Goal: Information Seeking & Learning: Understand process/instructions

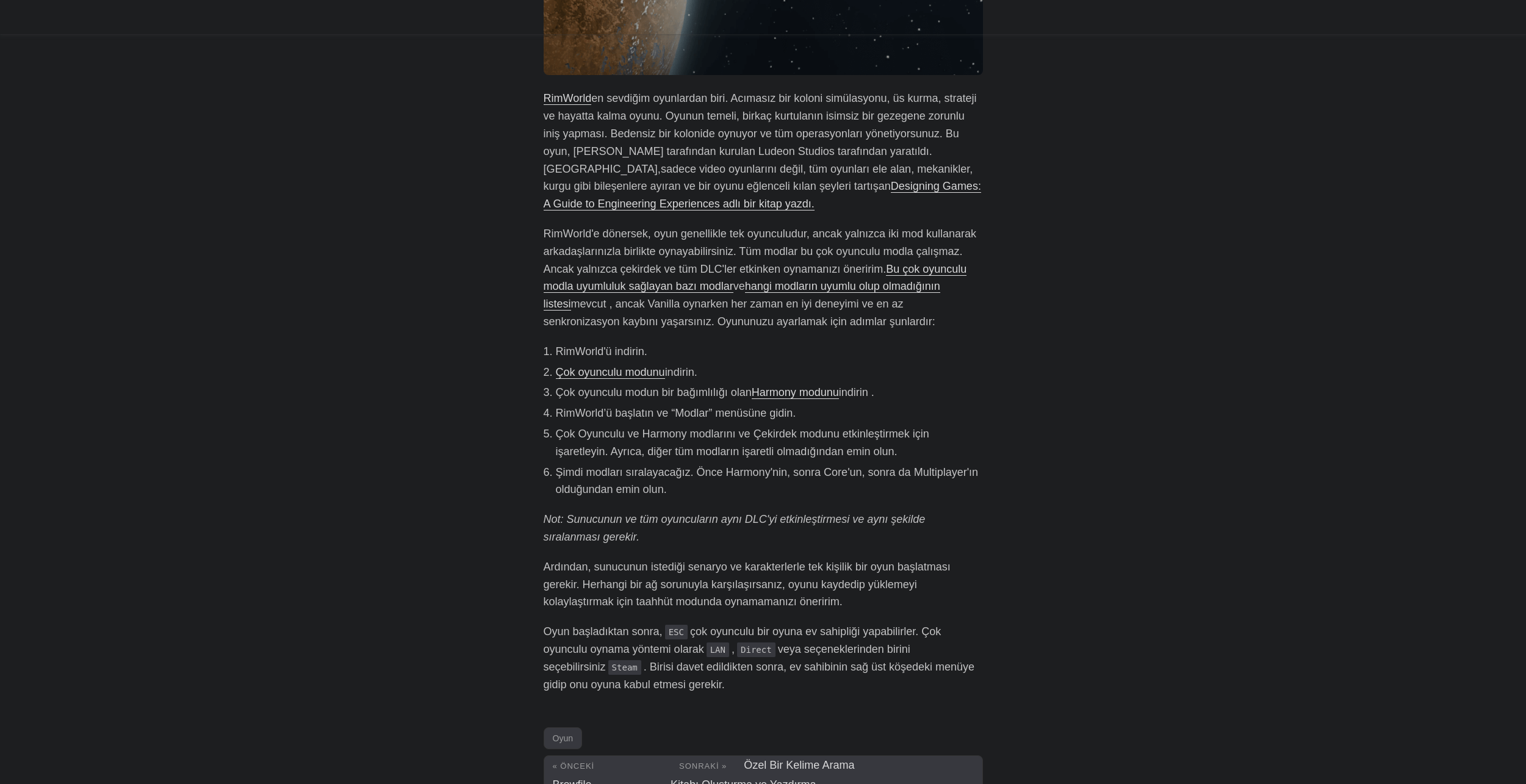
scroll to position [366, 0]
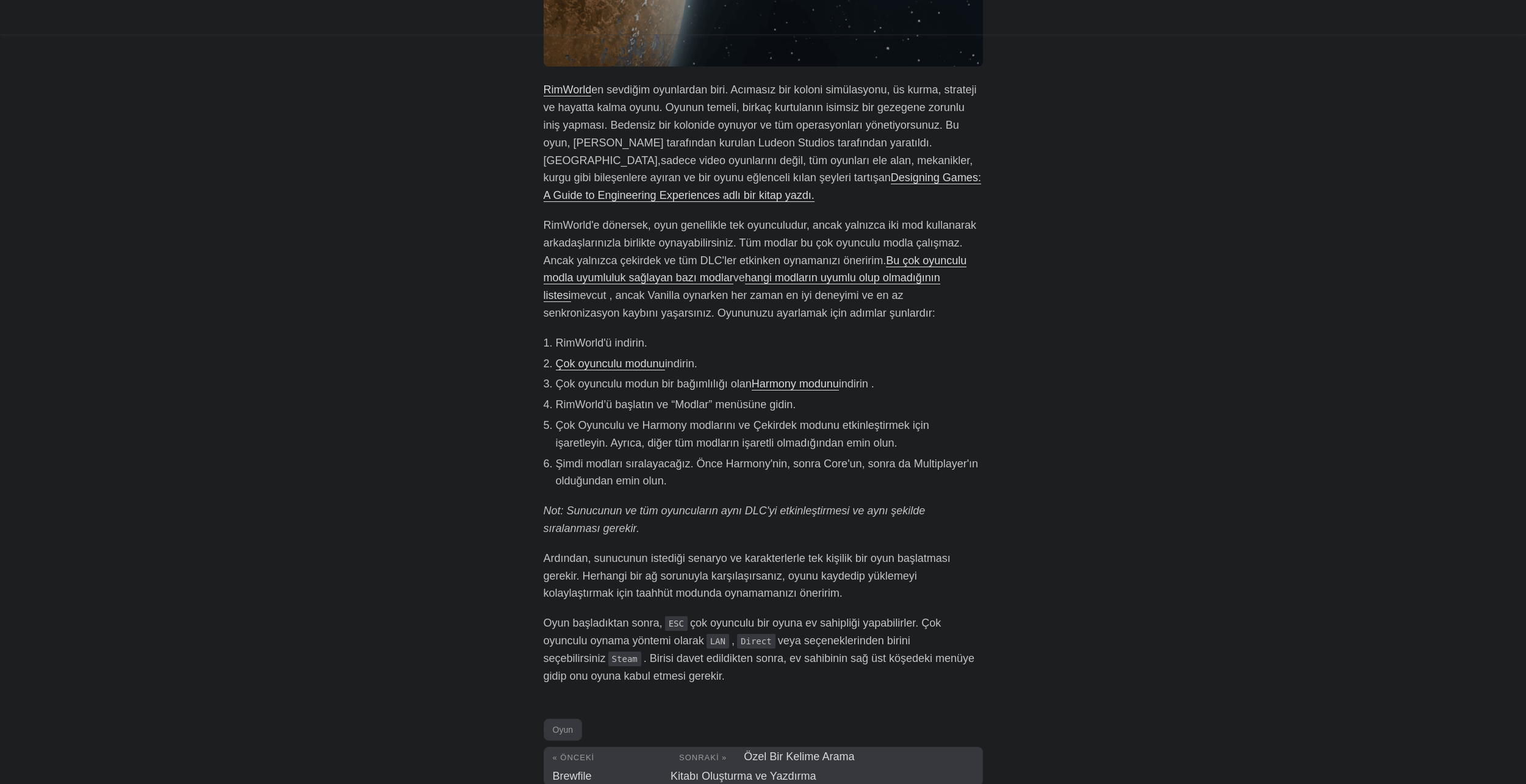
click at [665, 370] on font "indirin" at bounding box center [679, 363] width 30 height 12
drag, startPoint x: 119, startPoint y: 390, endPoint x: 177, endPoint y: 386, distance: 58.1
click at [556, 386] on font "Çok oyunculu modun bir bağımlılığı olan" at bounding box center [654, 384] width 196 height 12
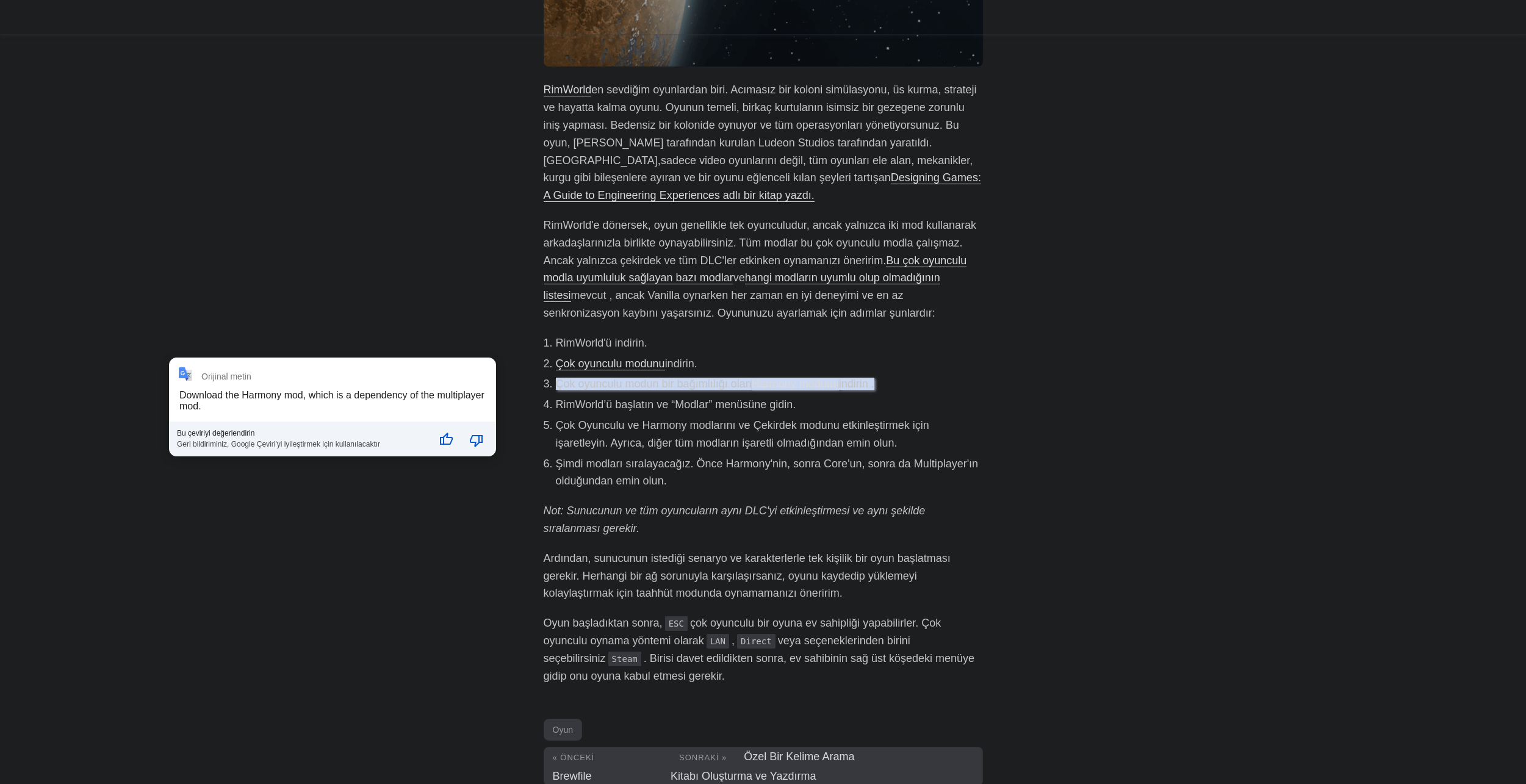
click at [544, 319] on font "mevcut , ancak Vanilla oynarken her zaman en iyi deneyimi ve en az senkronizasy…" at bounding box center [740, 304] width 392 height 30
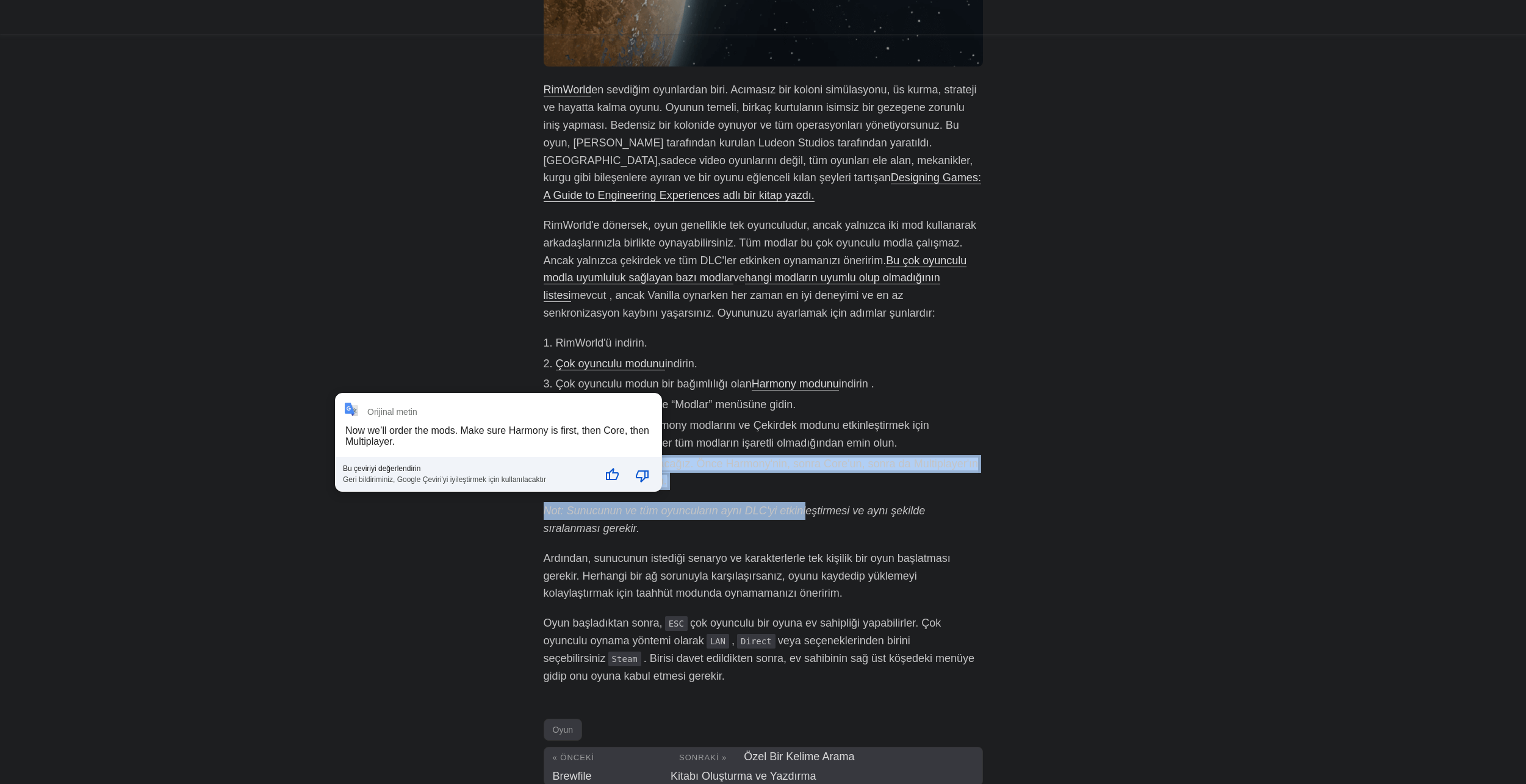
drag, startPoint x: 76, startPoint y: 421, endPoint x: 220, endPoint y: 432, distance: 144.4
click at [544, 432] on div "RimWorld en sevdiğim oyunlardan biri. Acımasız bir koloni simülasyonu, üs kurma…" at bounding box center [763, 383] width 439 height 603
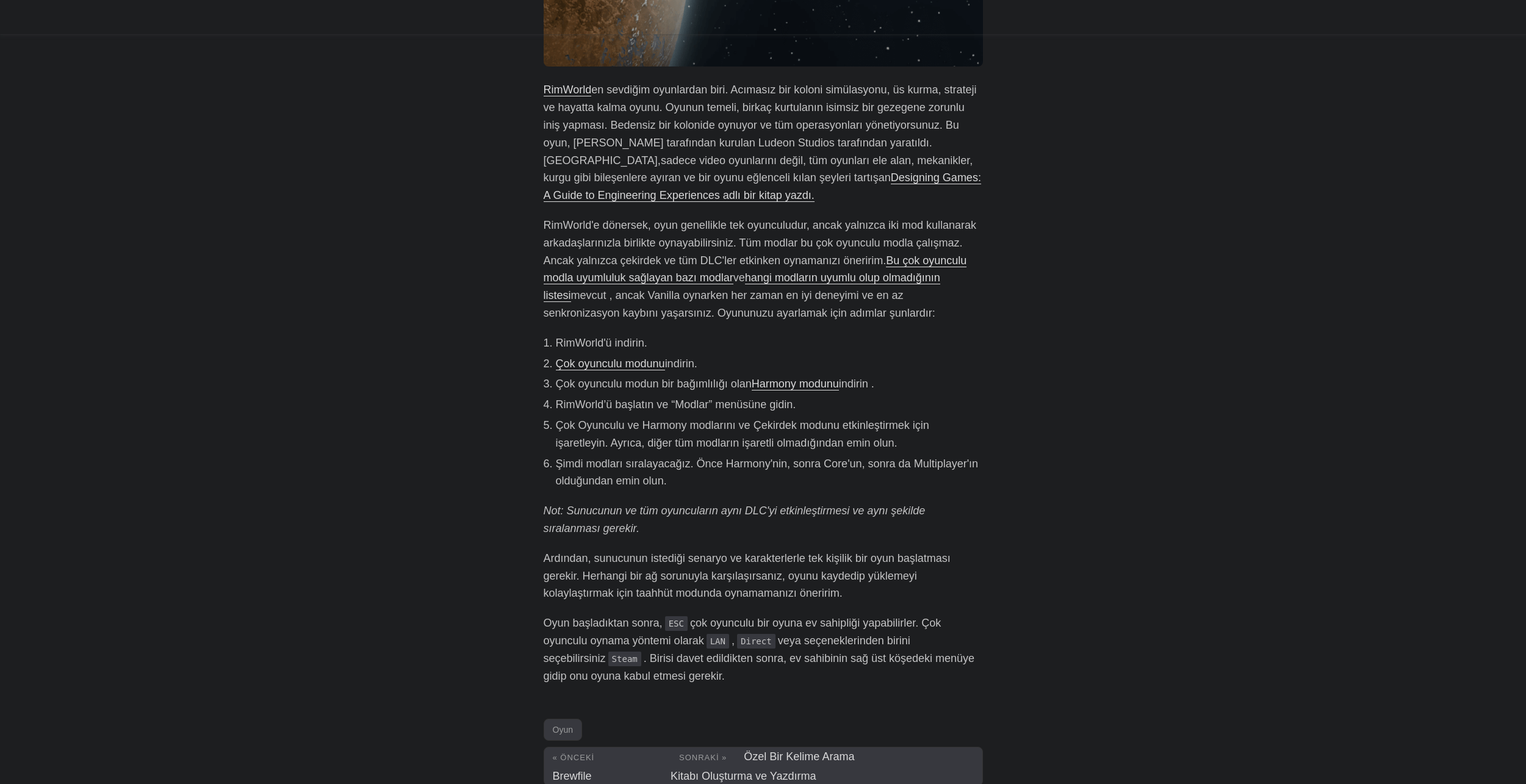
click at [544, 502] on p "Not: Sunucunun ve tüm oyuncuların aynı DLC'yi etkinleştirmesi ve aynı şekilde s…" at bounding box center [763, 520] width 439 height 36
